Goal: Task Accomplishment & Management: Use online tool/utility

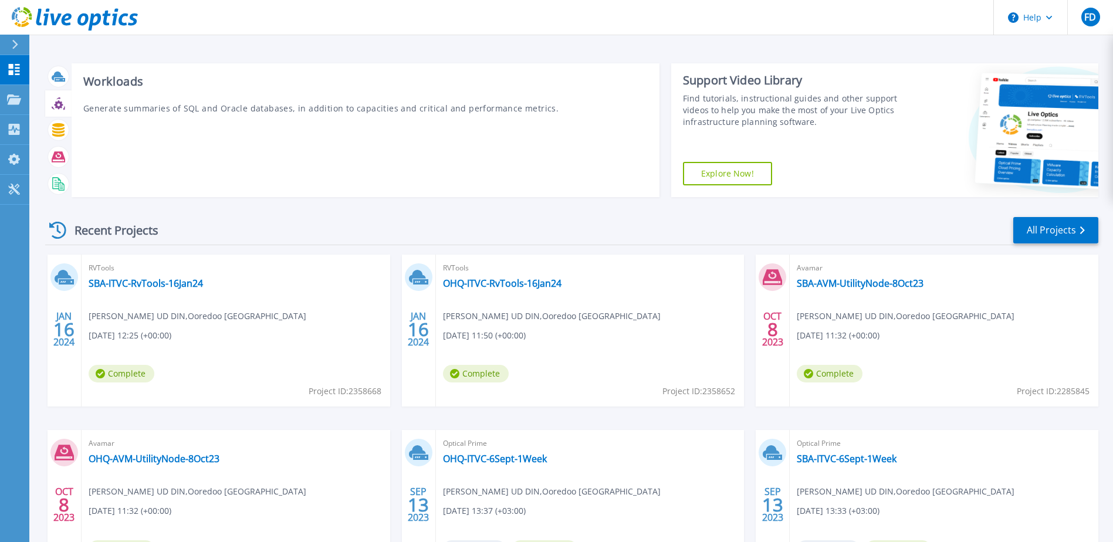
click at [58, 104] on icon at bounding box center [58, 103] width 13 height 13
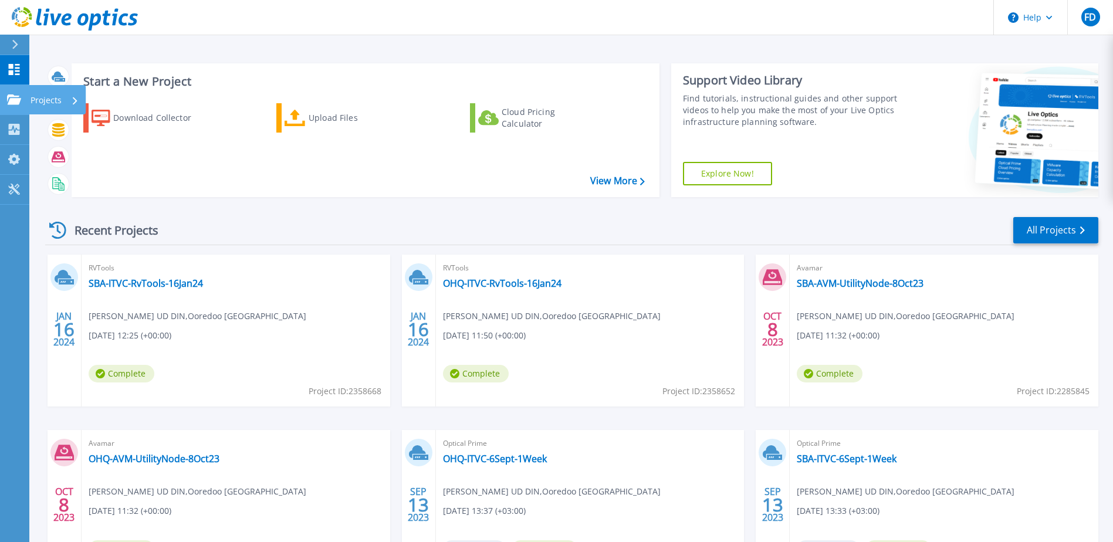
click at [10, 107] on link "Projects Projects" at bounding box center [14, 100] width 29 height 30
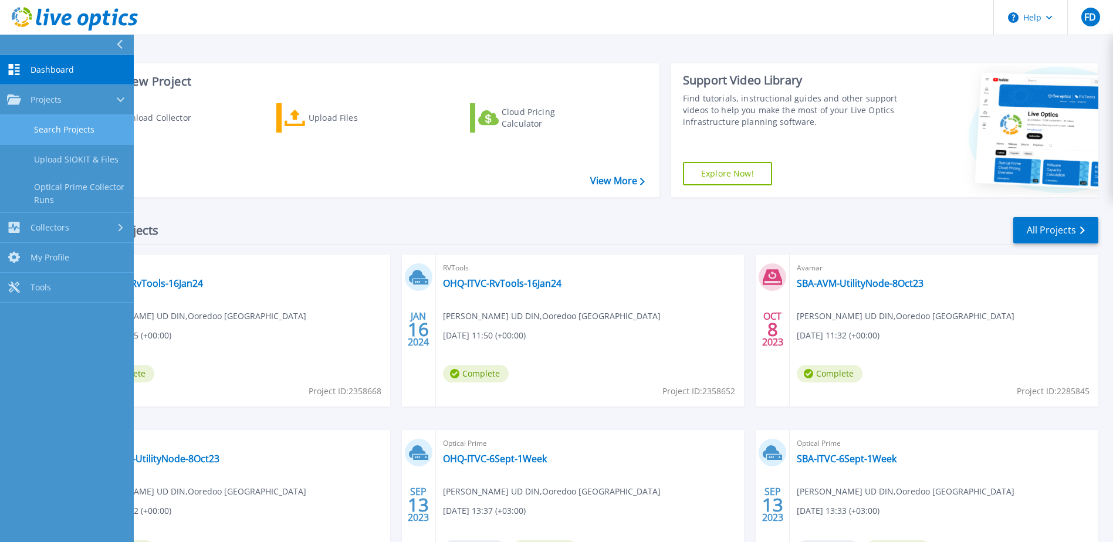
click at [65, 132] on link "Search Projects" at bounding box center [67, 130] width 134 height 30
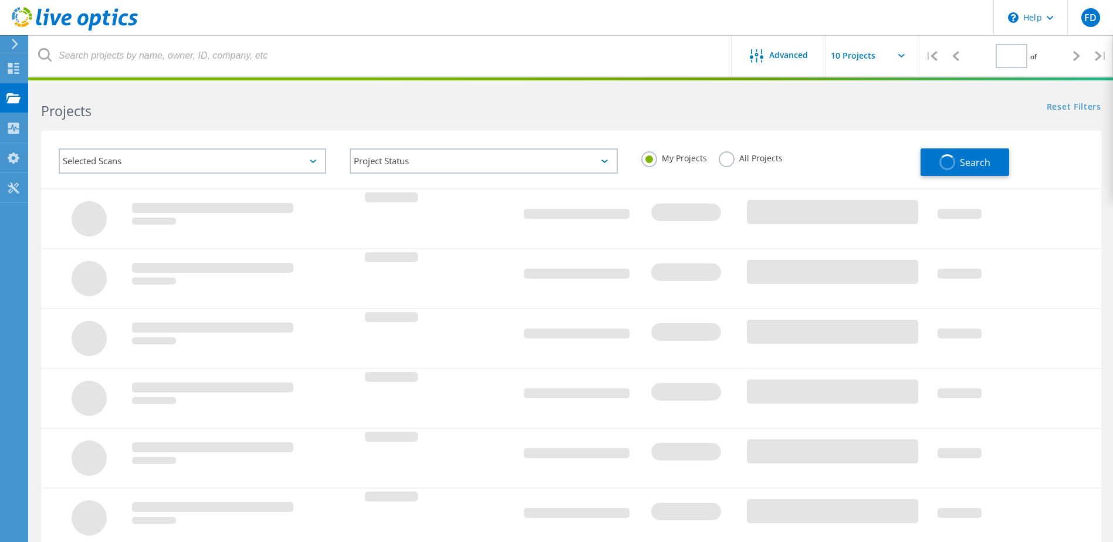
type input "1"
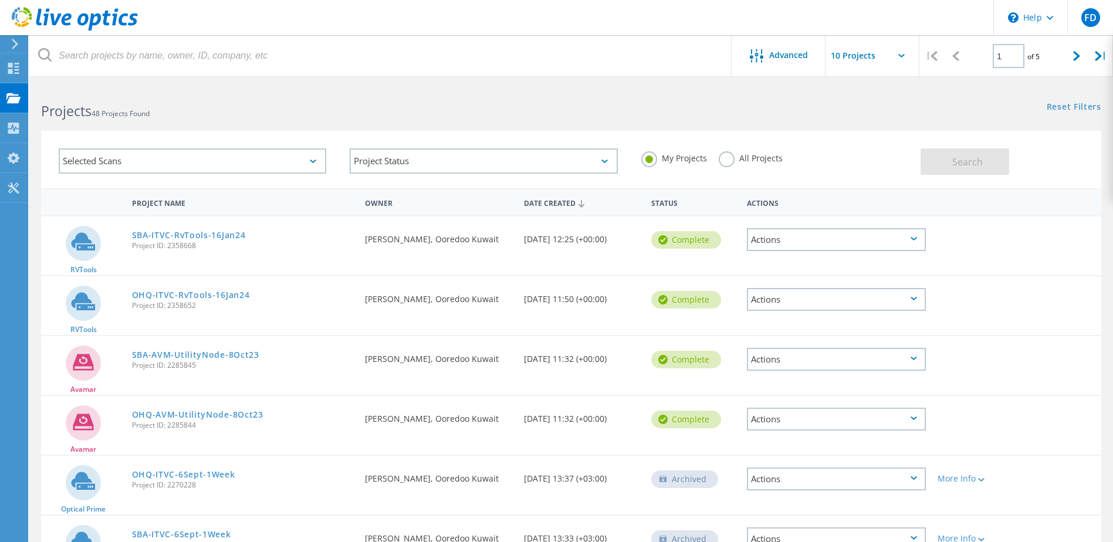
click at [730, 167] on div "All Projects" at bounding box center [750, 159] width 64 height 17
click at [728, 160] on label "All Projects" at bounding box center [750, 156] width 64 height 11
click at [0, 0] on input "All Projects" at bounding box center [0, 0] width 0 height 0
click at [963, 166] on span "Search" at bounding box center [967, 161] width 30 height 13
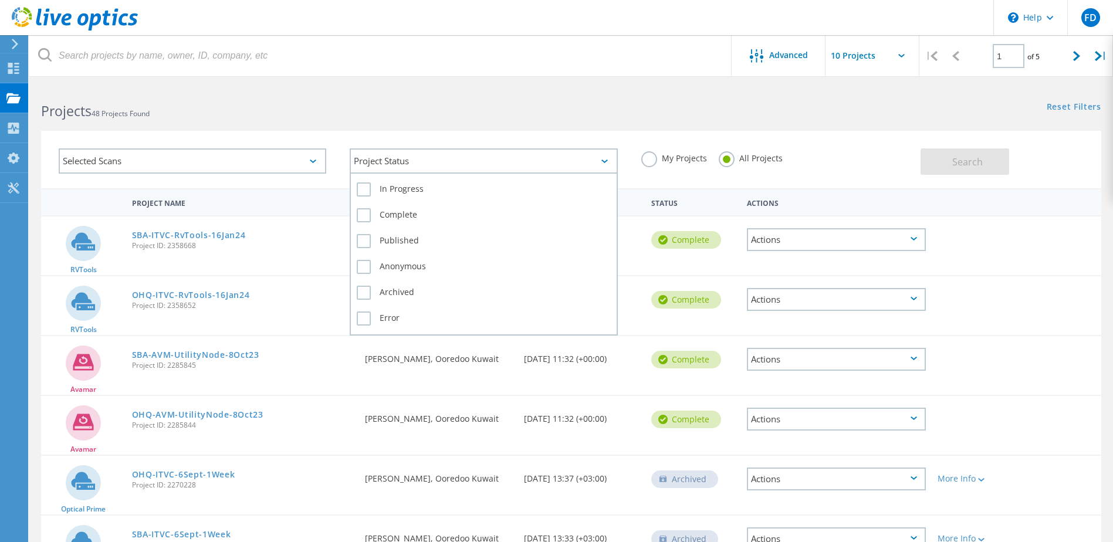
click at [401, 163] on div "Project Status" at bounding box center [483, 160] width 267 height 25
click at [395, 189] on label "In Progress" at bounding box center [483, 189] width 253 height 14
click at [0, 0] on input "In Progress" at bounding box center [0, 0] width 0 height 0
click at [396, 217] on label "Complete" at bounding box center [483, 215] width 253 height 14
click at [0, 0] on input "Complete" at bounding box center [0, 0] width 0 height 0
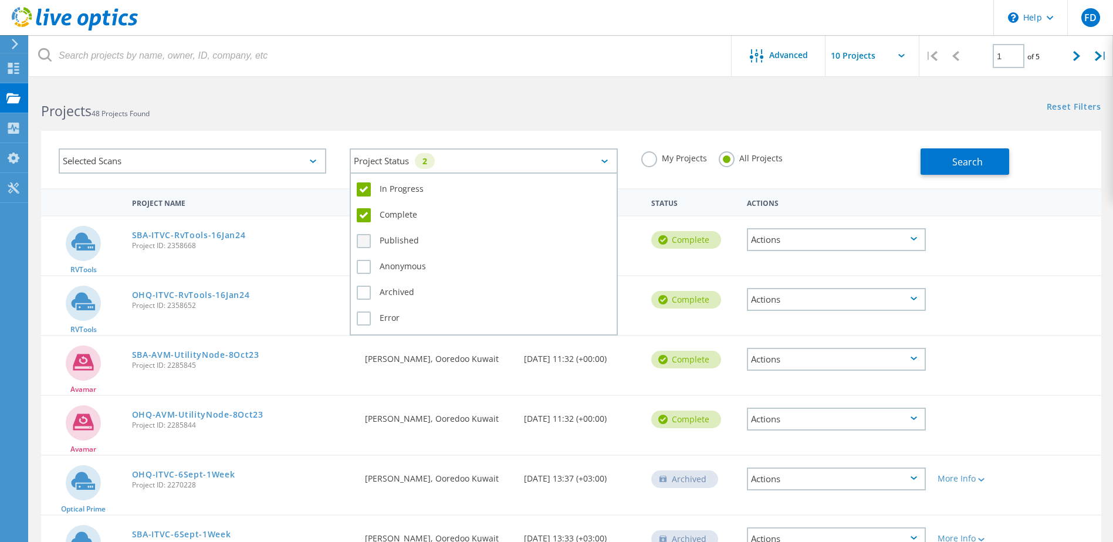
click at [401, 240] on label "Published" at bounding box center [483, 241] width 253 height 14
click at [0, 0] on input "Published" at bounding box center [0, 0] width 0 height 0
click at [406, 268] on label "Anonymous" at bounding box center [483, 267] width 253 height 14
click at [0, 0] on input "Anonymous" at bounding box center [0, 0] width 0 height 0
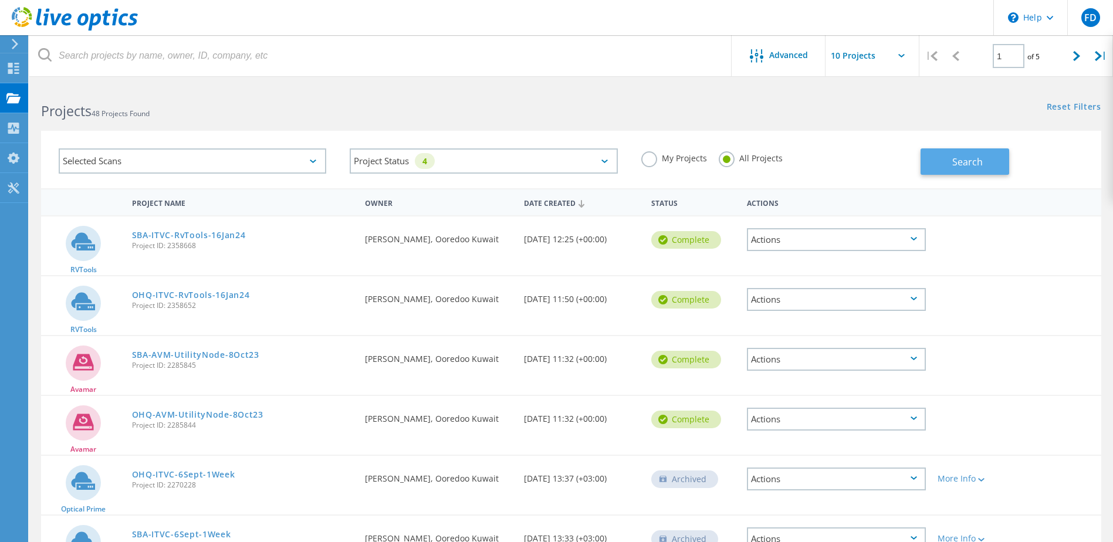
click at [964, 169] on button "Search" at bounding box center [964, 161] width 89 height 26
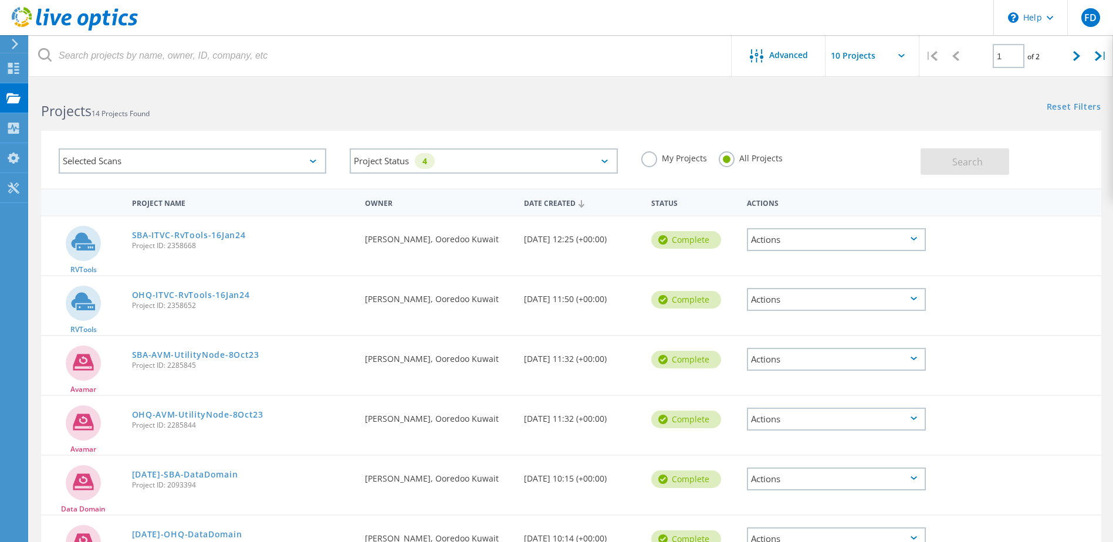
click at [316, 161] on icon at bounding box center [313, 162] width 6 height 4
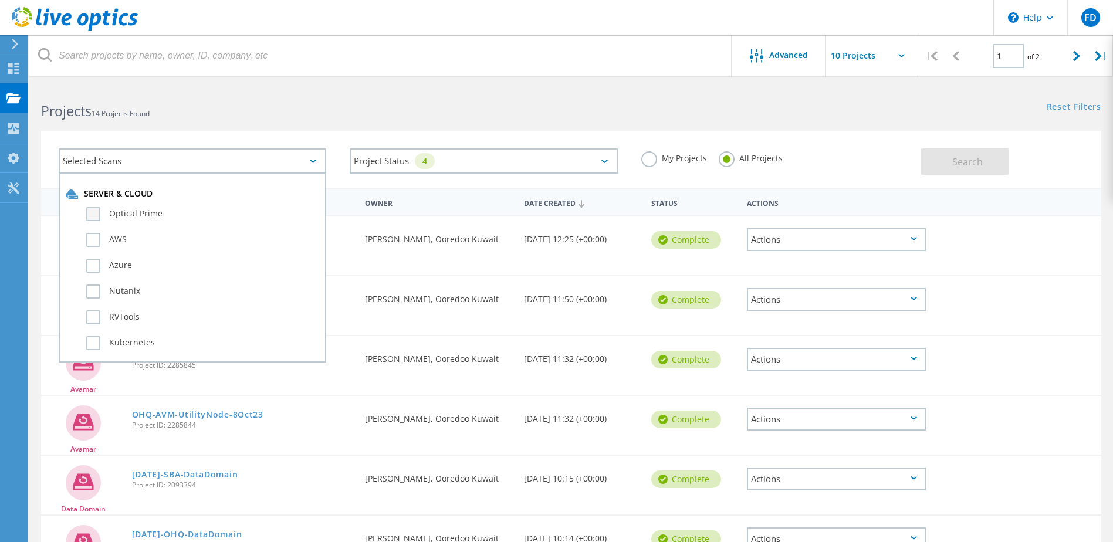
click at [164, 220] on label "Optical Prime" at bounding box center [202, 214] width 233 height 14
click at [0, 0] on input "Optical Prime" at bounding box center [0, 0] width 0 height 0
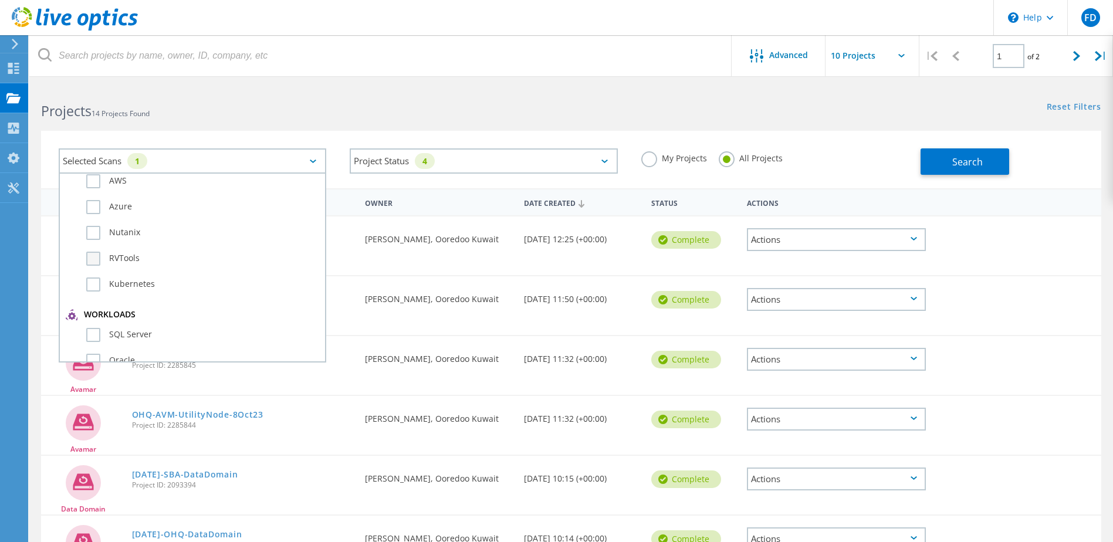
click at [147, 258] on label "RVTools" at bounding box center [202, 259] width 233 height 14
click at [0, 0] on input "RVTools" at bounding box center [0, 0] width 0 height 0
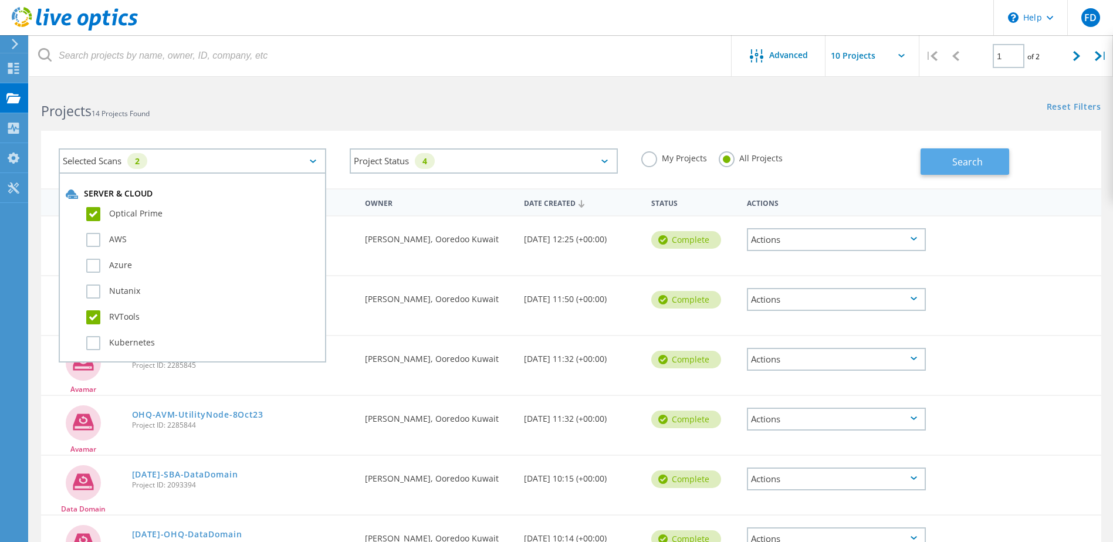
click at [958, 161] on span "Search" at bounding box center [967, 161] width 30 height 13
